Goal: Task Accomplishment & Management: Use online tool/utility

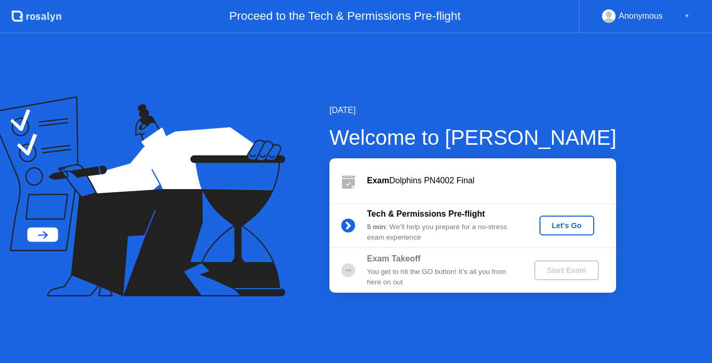
click at [555, 224] on div "Let's Go" at bounding box center [566, 225] width 46 height 8
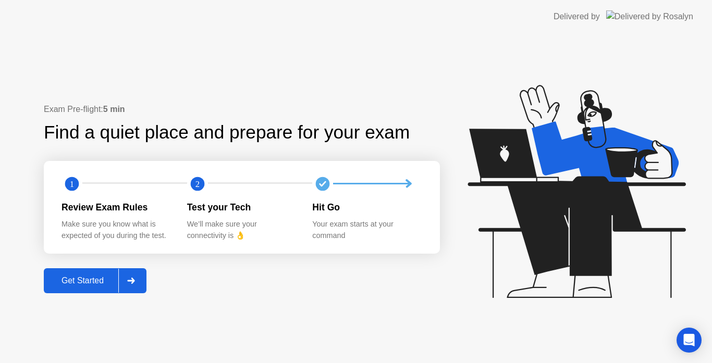
click at [125, 277] on div at bounding box center [130, 281] width 25 height 24
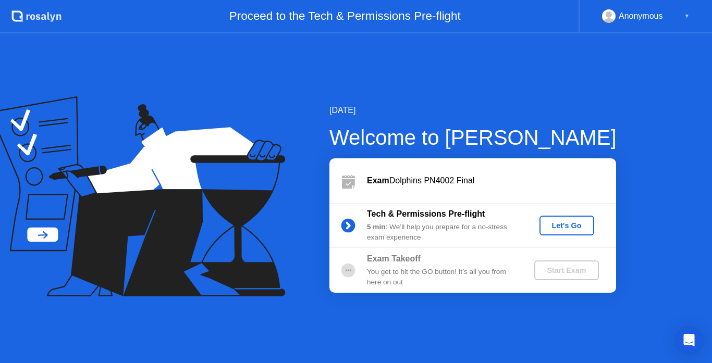
click at [578, 221] on div "Let's Go" at bounding box center [566, 225] width 46 height 8
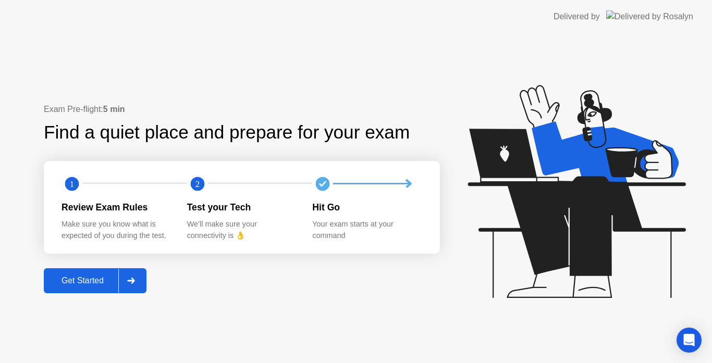
click at [142, 280] on div at bounding box center [130, 281] width 25 height 24
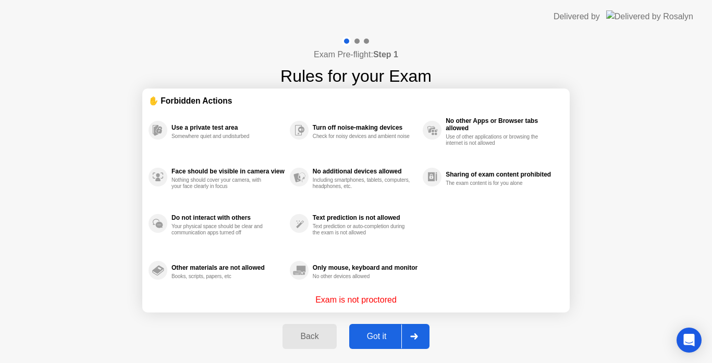
click at [393, 332] on div "Got it" at bounding box center [376, 336] width 49 height 9
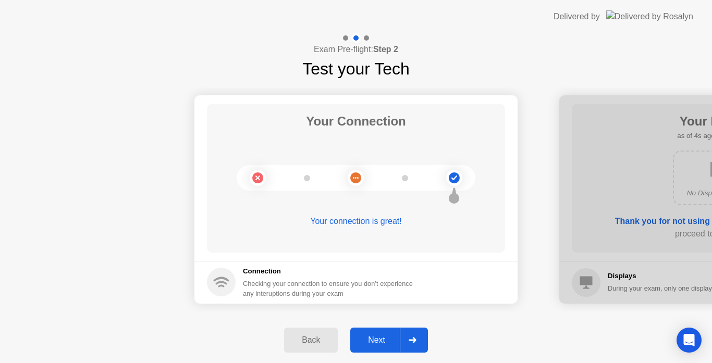
click at [393, 331] on button "Next" at bounding box center [389, 340] width 78 height 25
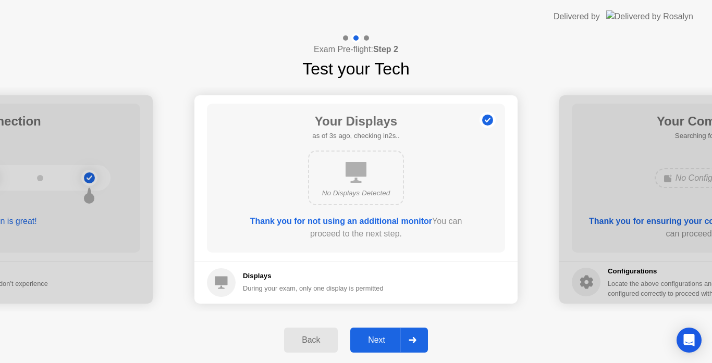
click at [393, 331] on button "Next" at bounding box center [389, 340] width 78 height 25
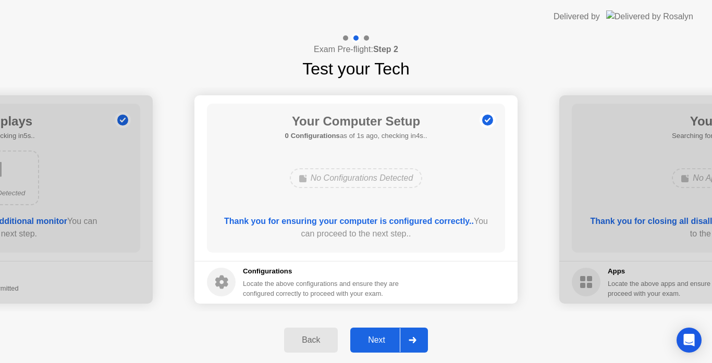
click at [372, 333] on button "Next" at bounding box center [389, 340] width 78 height 25
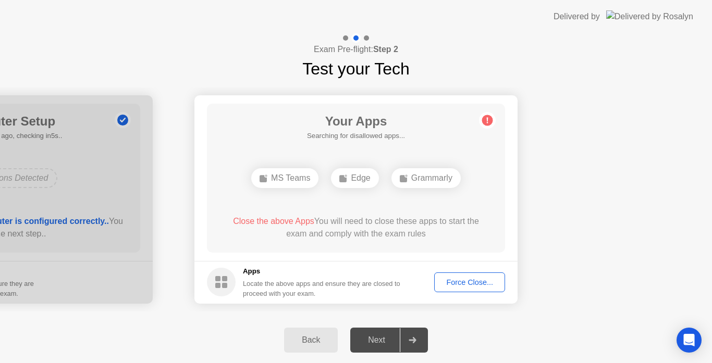
click at [466, 284] on div "Force Close..." at bounding box center [470, 282] width 64 height 8
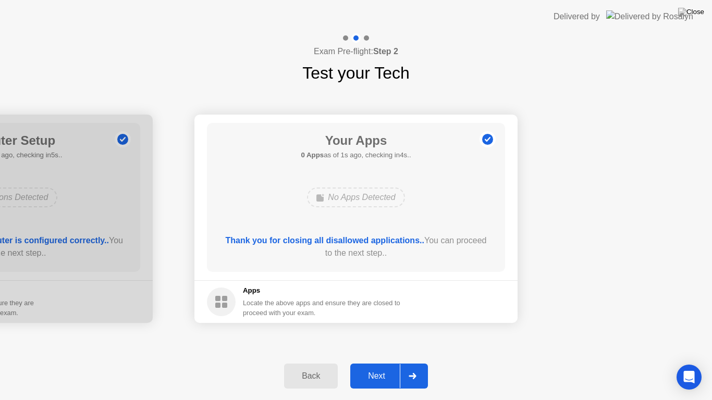
click at [376, 363] on div "Next" at bounding box center [376, 375] width 46 height 9
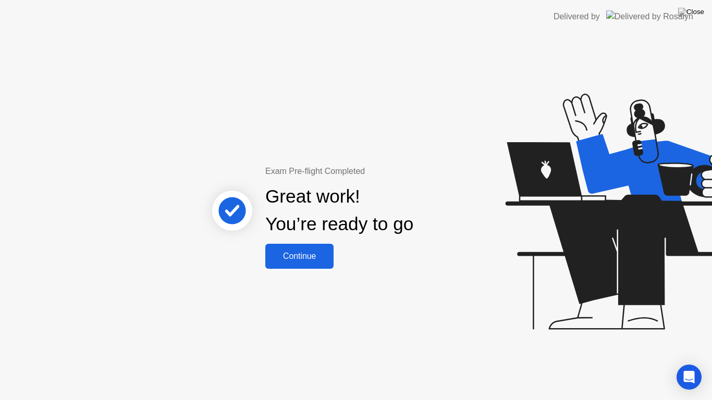
click at [321, 257] on div "Continue" at bounding box center [299, 256] width 62 height 9
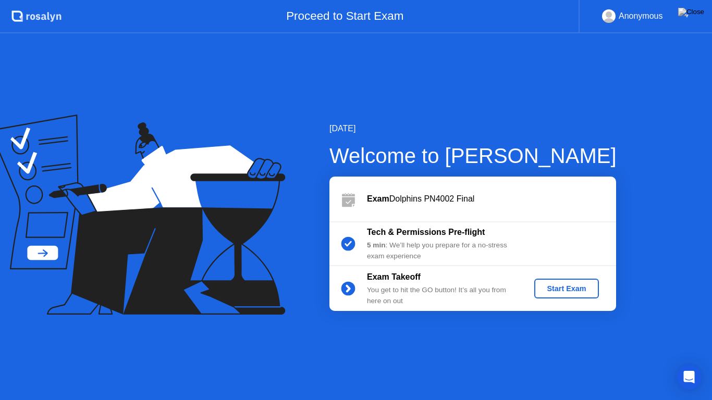
click at [569, 290] on div "Start Exam" at bounding box center [566, 288] width 56 height 8
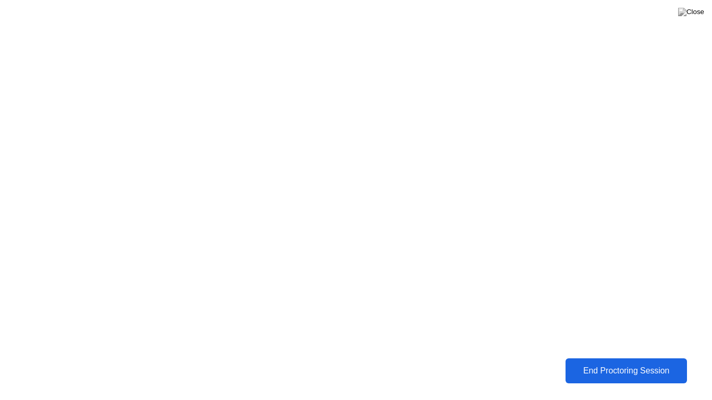
click at [625, 363] on div "End Proctoring Session" at bounding box center [625, 370] width 115 height 9
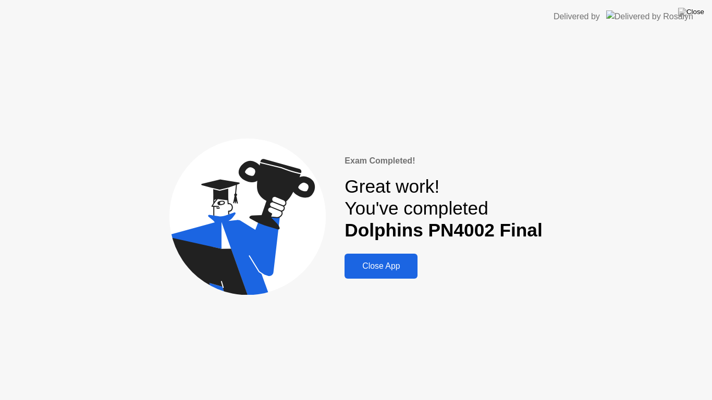
click at [397, 271] on div "Close App" at bounding box center [380, 265] width 67 height 9
